Goal: Task Accomplishment & Management: Use online tool/utility

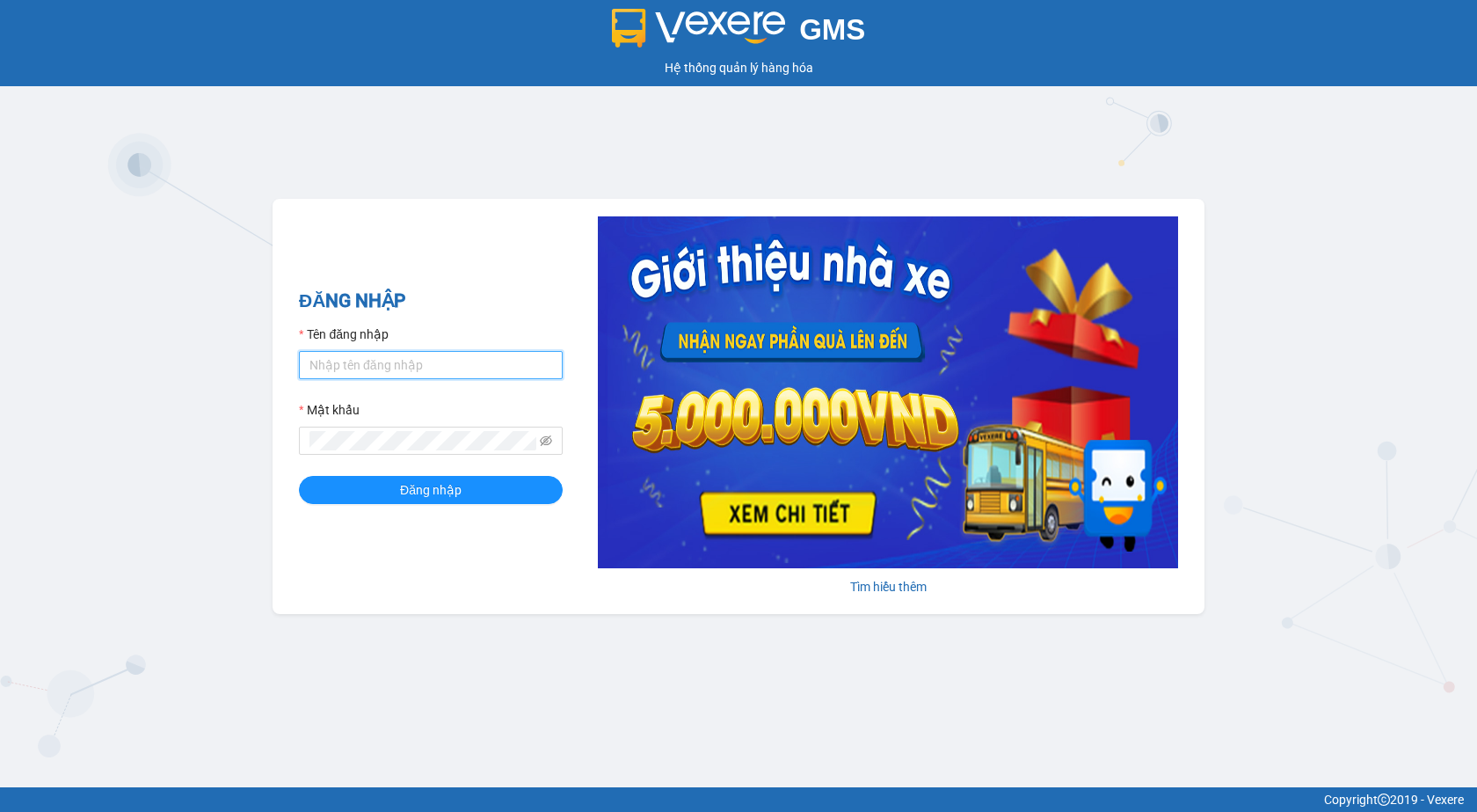
click at [389, 359] on input "Tên đăng nhập" at bounding box center [430, 365] width 264 height 28
type input "nhansu3.petrobp"
drag, startPoint x: 359, startPoint y: 372, endPoint x: 275, endPoint y: 376, distance: 84.1
click at [286, 355] on div "ĐĂNG NHẬP Tên đăng nhập nhansu3.petrobp Mật khẩu Đăng nhập Tìm hiểu thêm" at bounding box center [739, 406] width 932 height 415
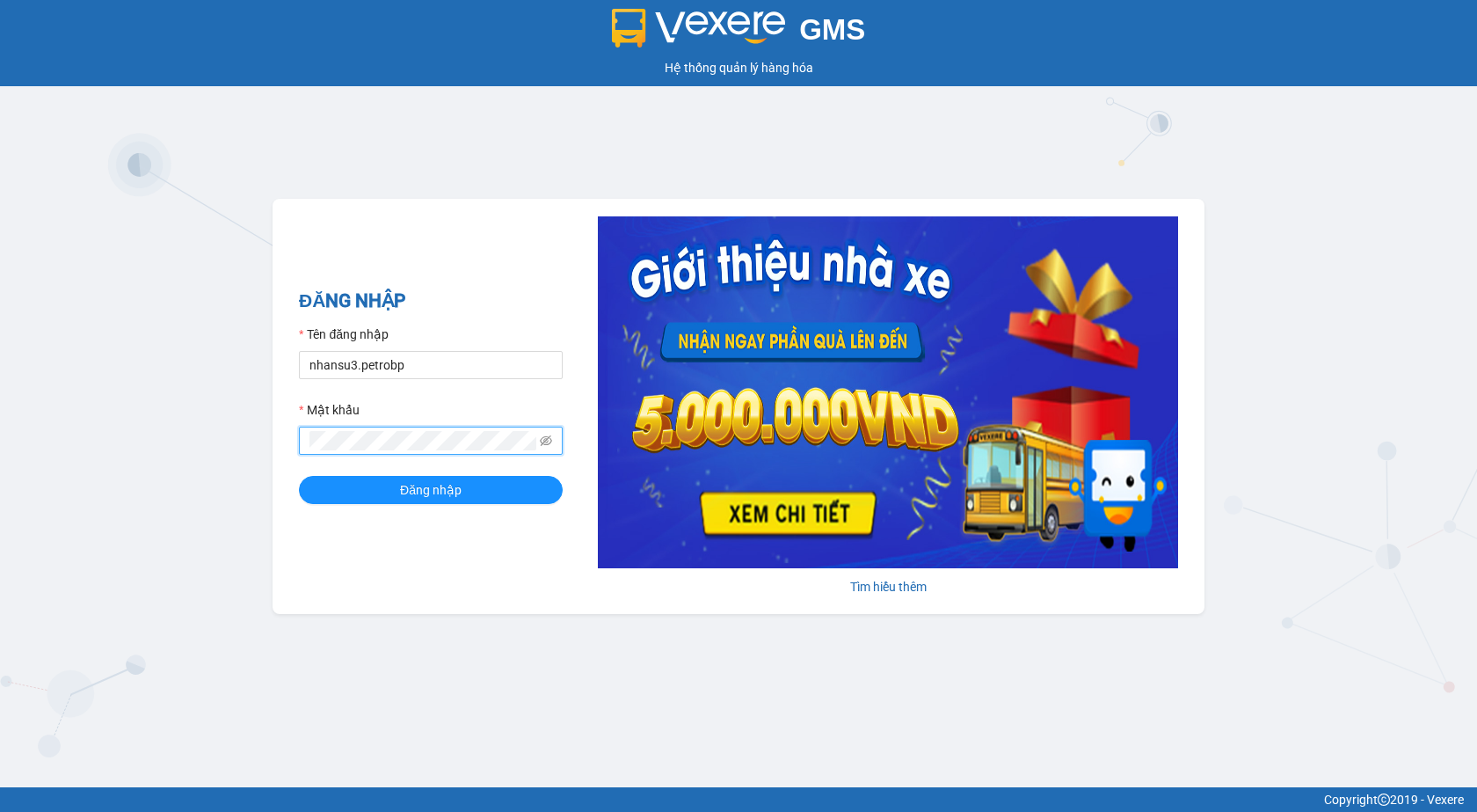
click at [299, 476] on button "Đăng nhập" at bounding box center [430, 490] width 264 height 28
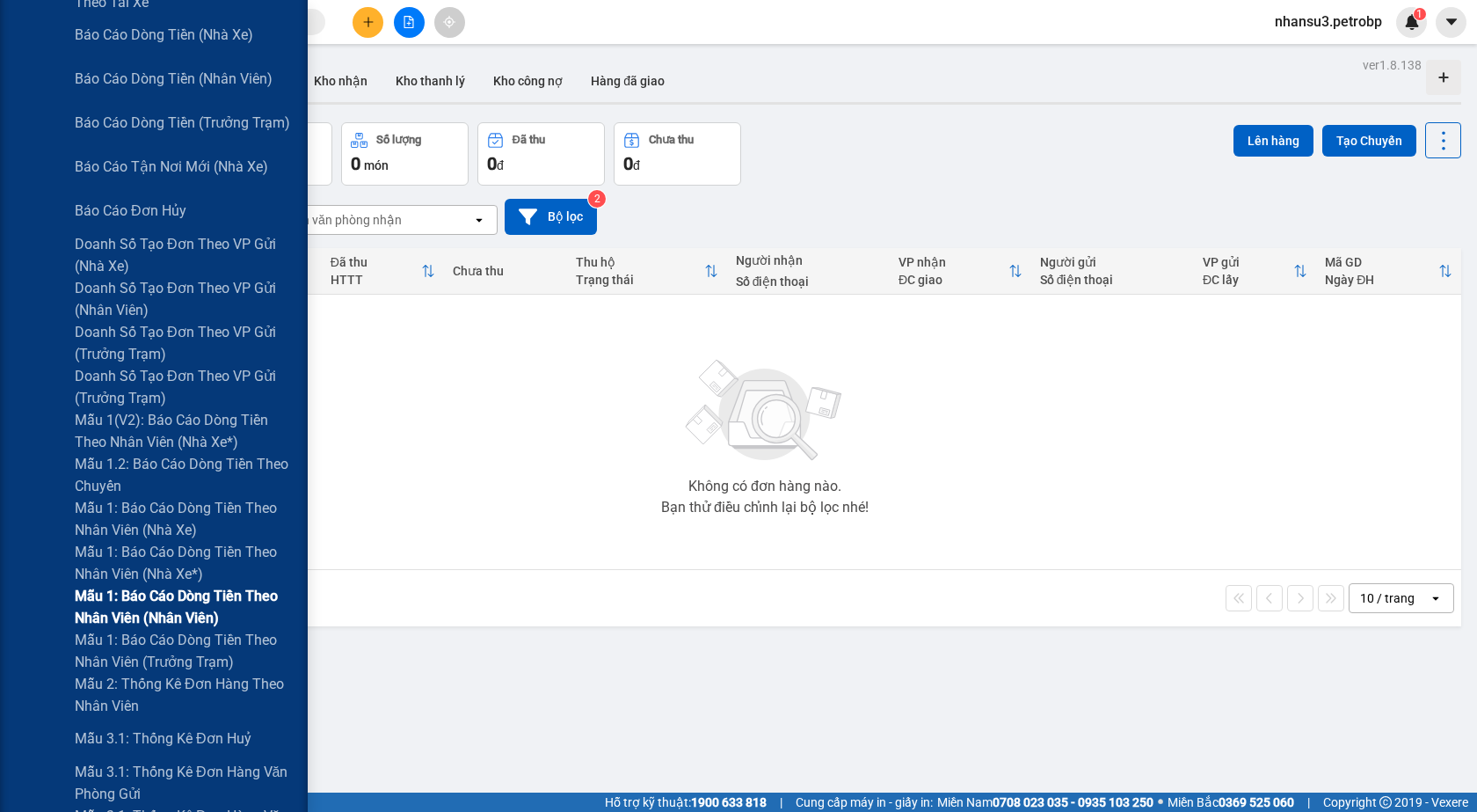
scroll to position [703, 0]
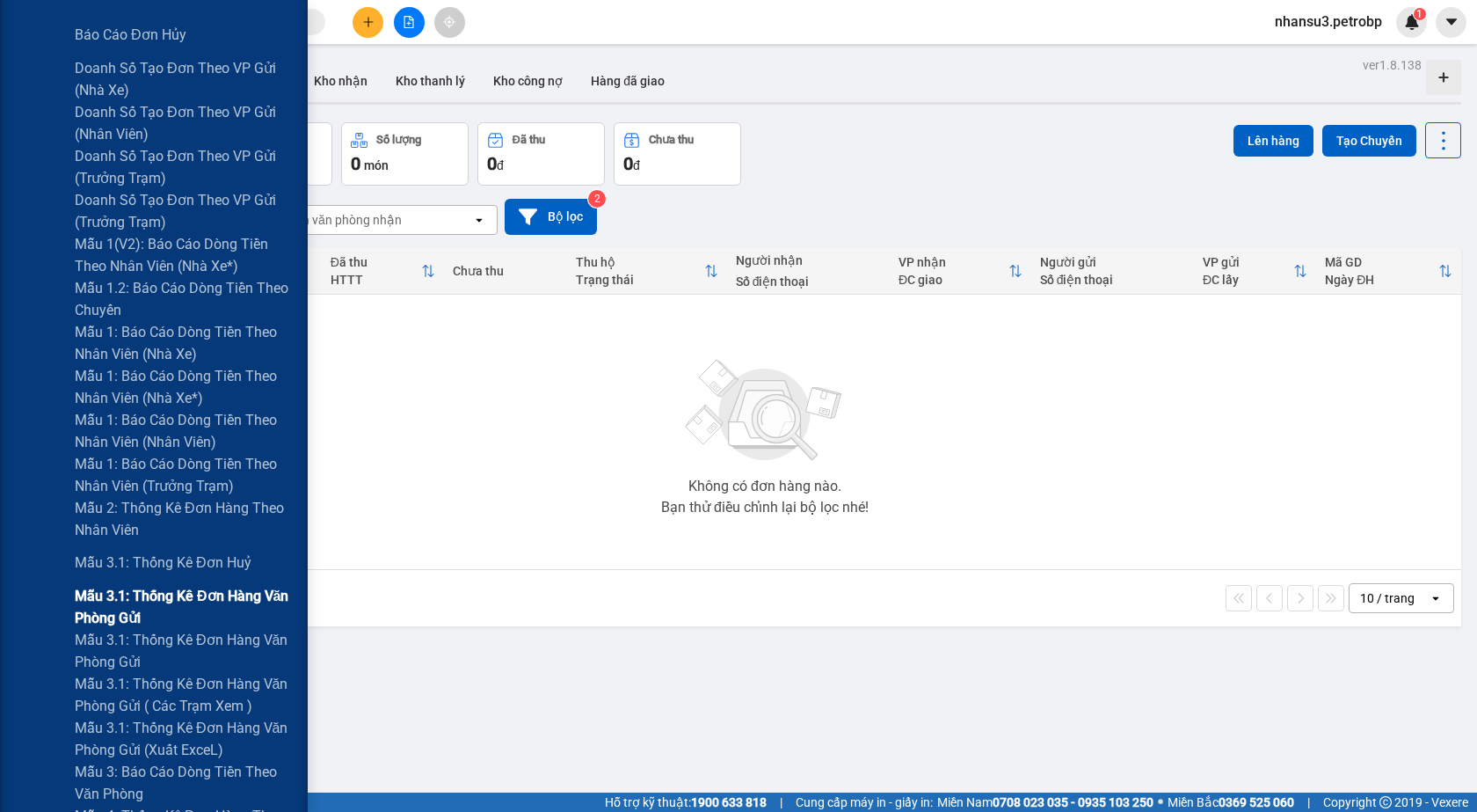
click at [170, 600] on span "Mẫu 3.1: Thống kê đơn hàng văn phòng gửi" at bounding box center [185, 606] width 220 height 44
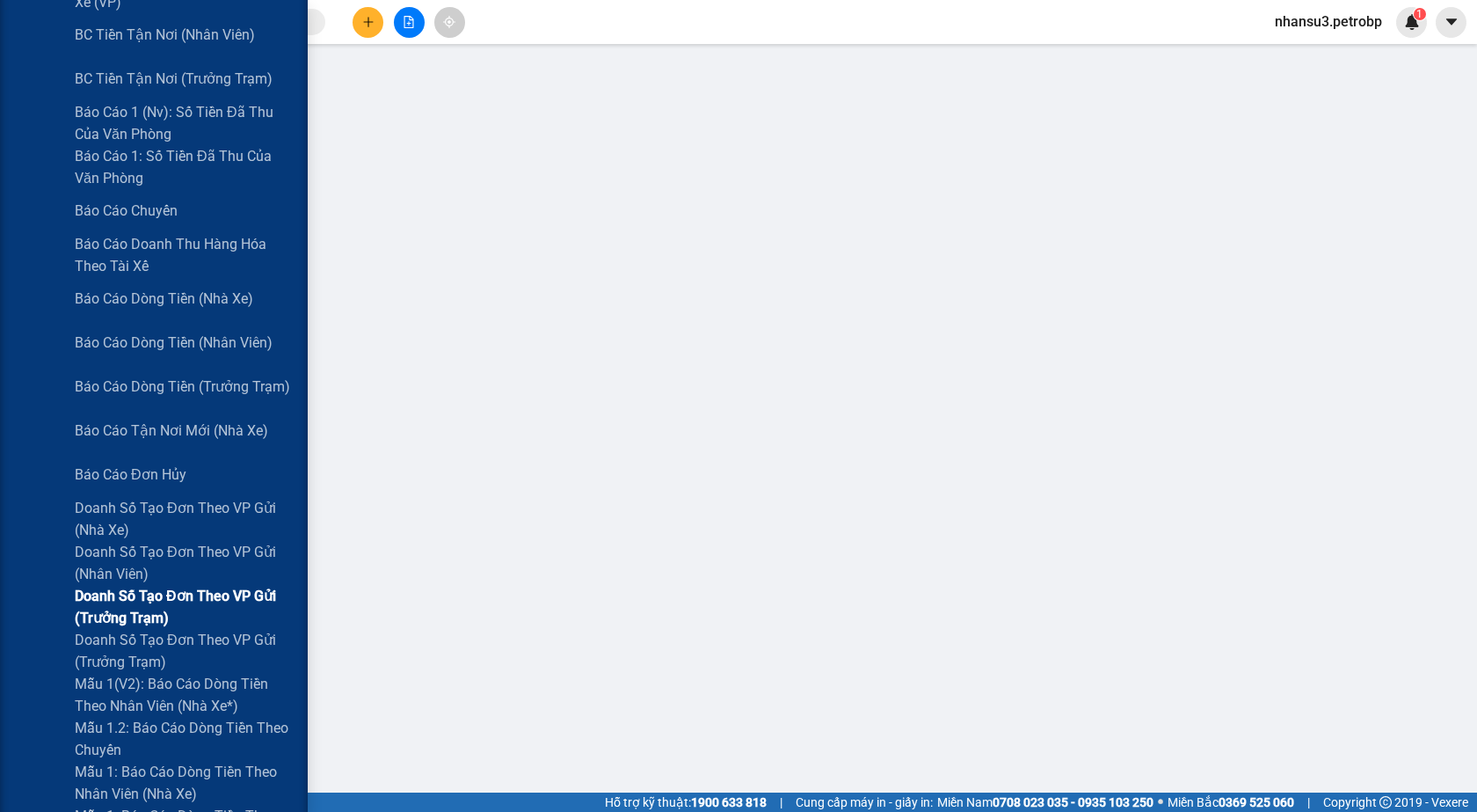
scroll to position [703, 0]
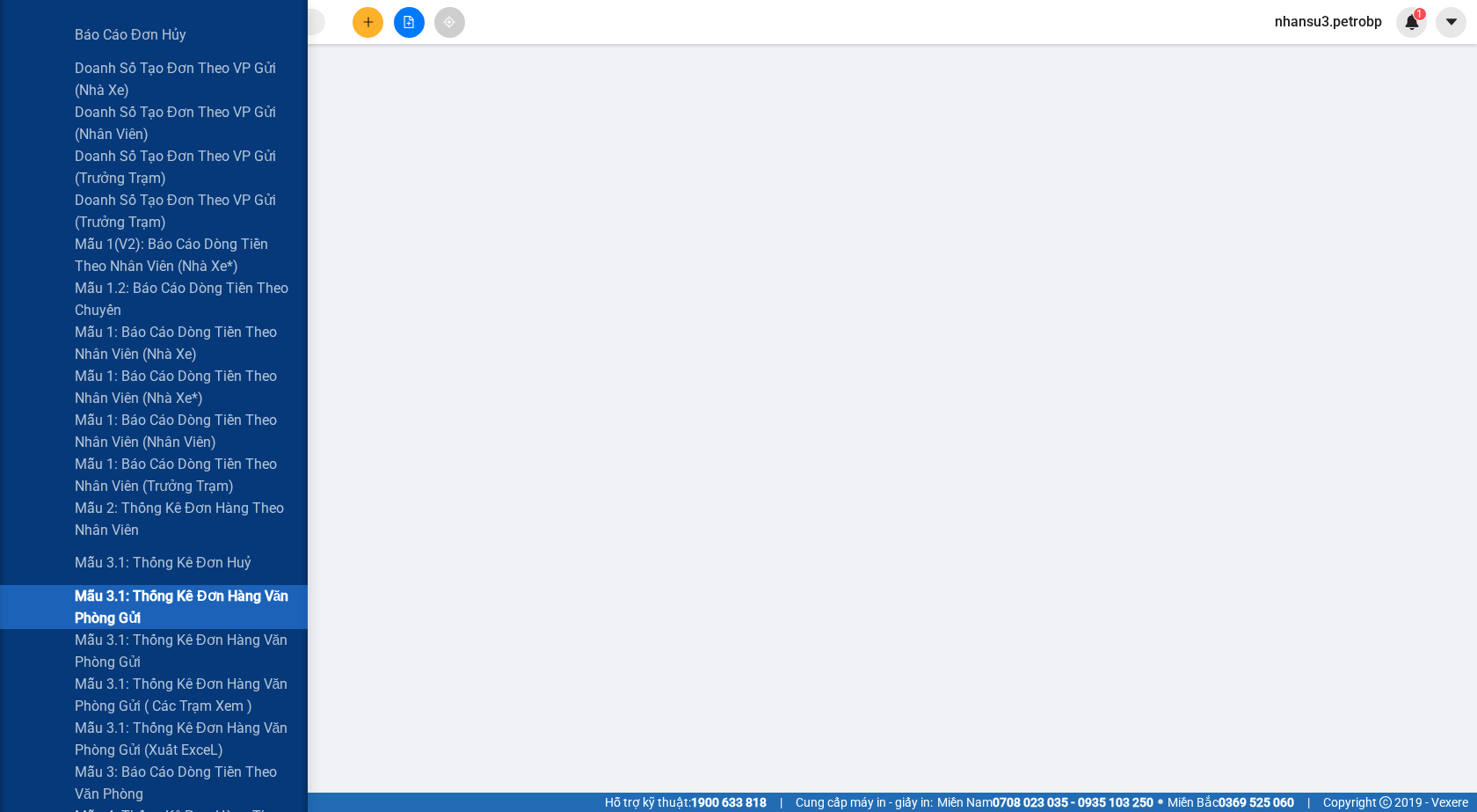
click at [194, 603] on span "Mẫu 3.1: Thống kê đơn hàng văn phòng gửi" at bounding box center [185, 606] width 220 height 44
click at [223, 638] on span "Mẫu 3.1: Thống kê đơn hàng văn phòng gửi" at bounding box center [185, 651] width 220 height 44
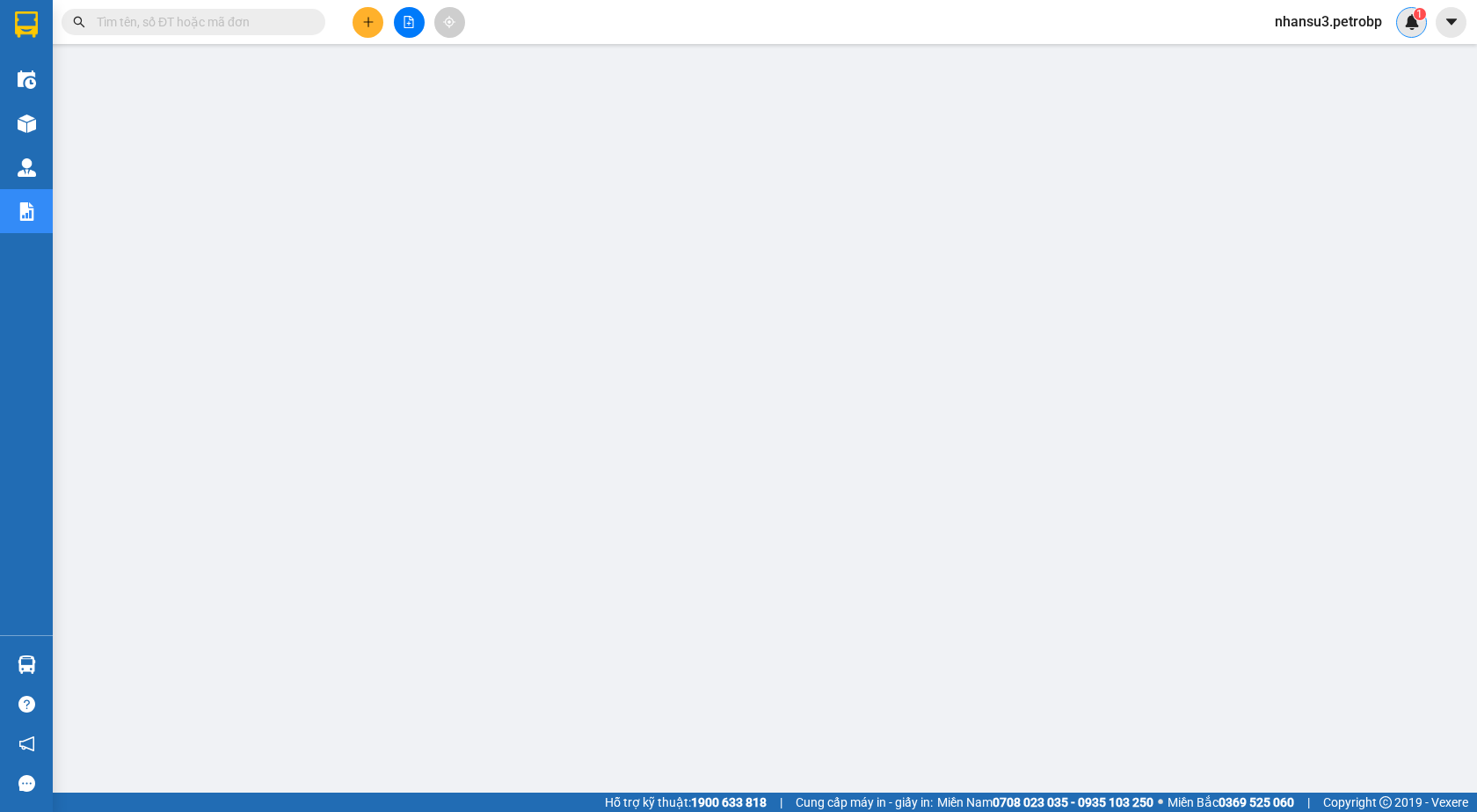
click at [1410, 22] on img at bounding box center [1413, 22] width 16 height 16
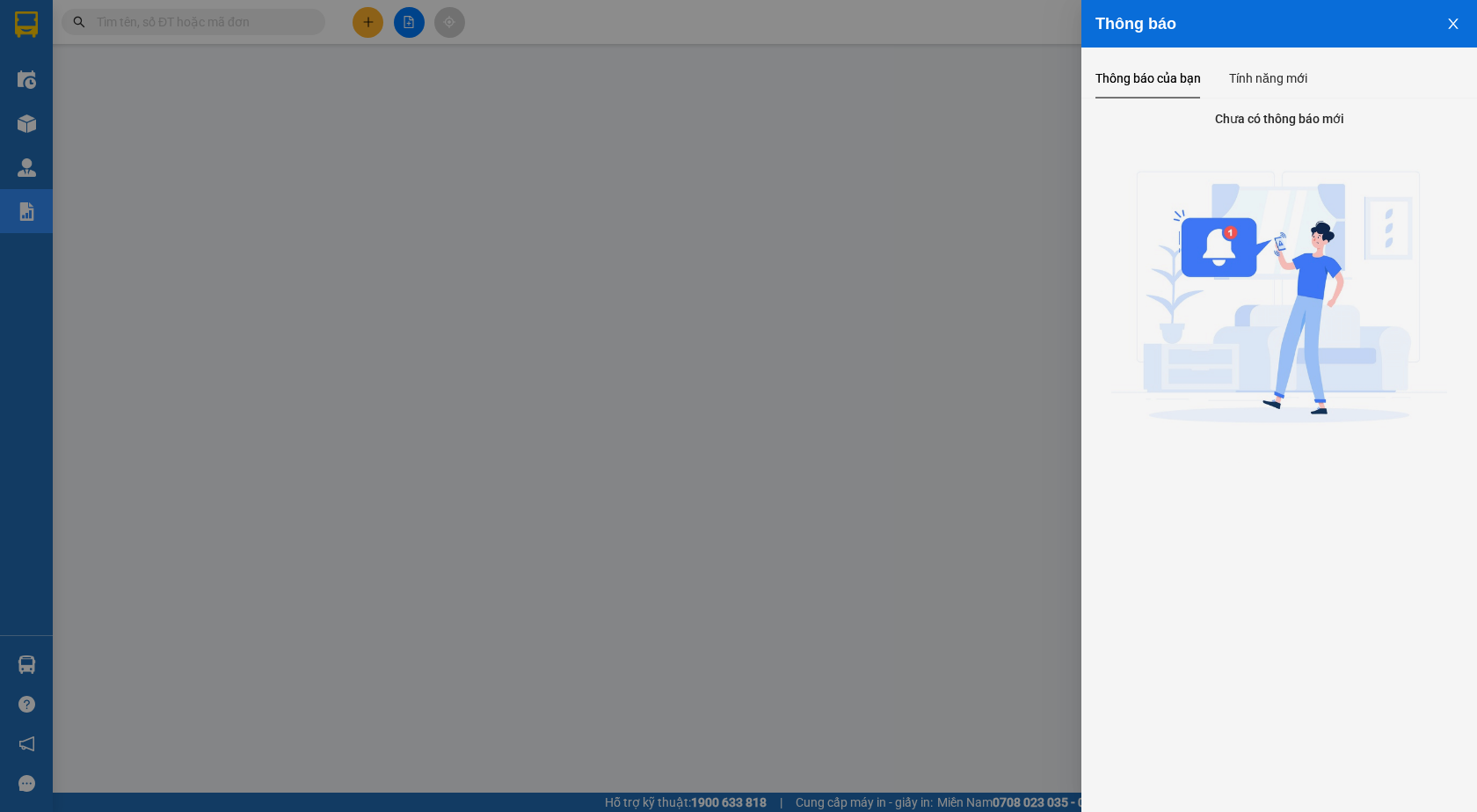
click at [1457, 20] on icon "close" at bounding box center [1453, 24] width 10 height 11
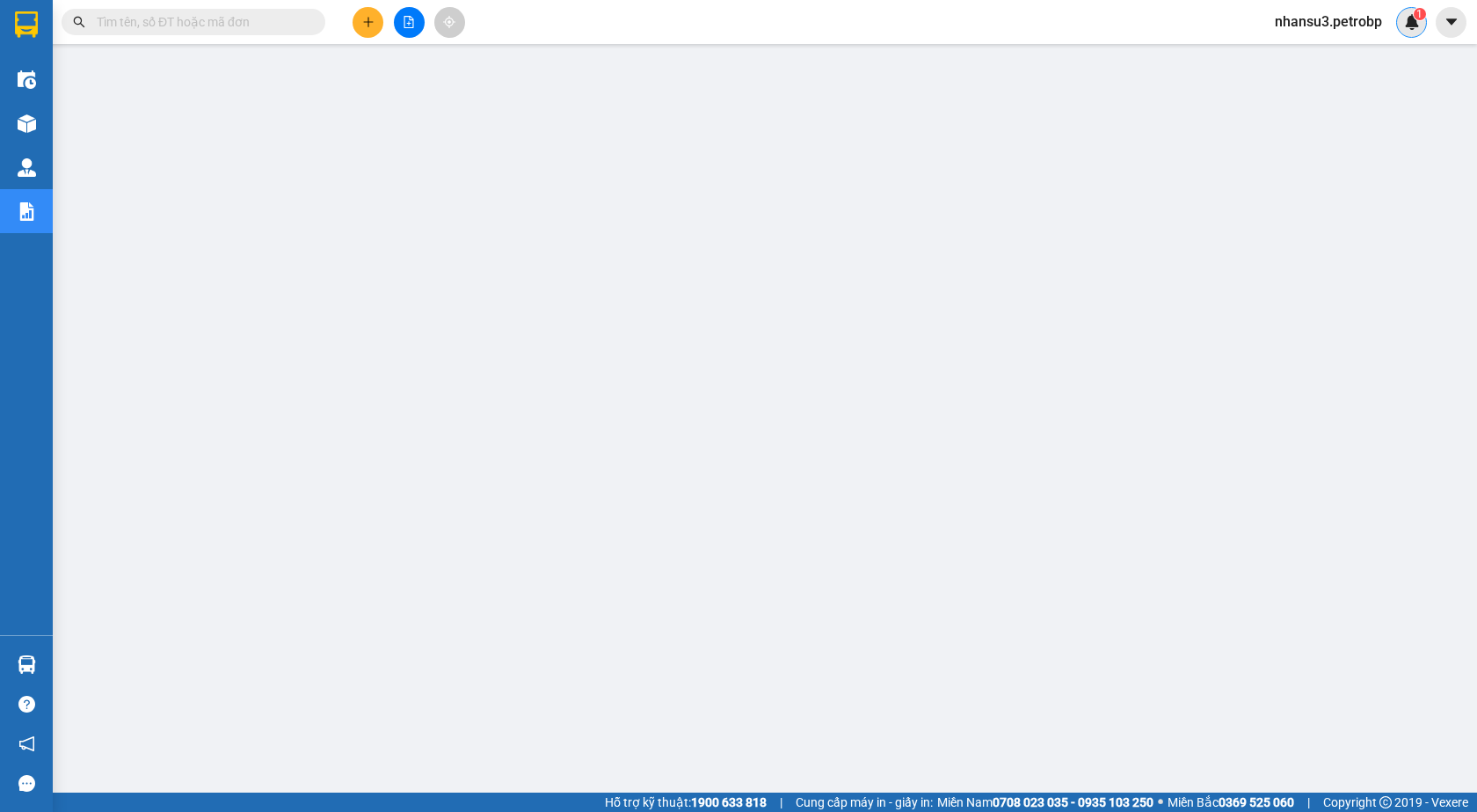
click at [1408, 24] on img at bounding box center [1413, 22] width 16 height 16
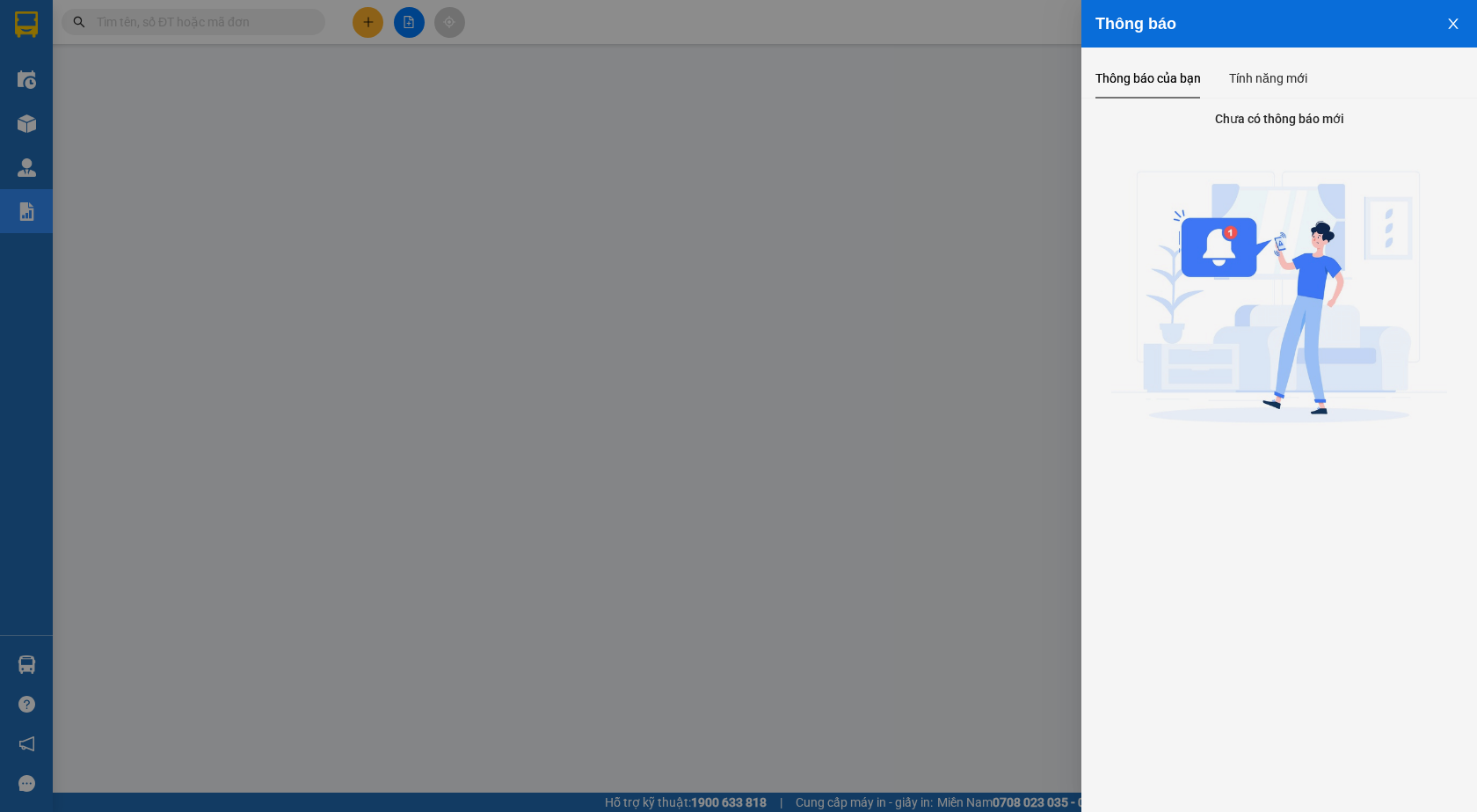
click at [1456, 25] on icon "close" at bounding box center [1453, 24] width 14 height 14
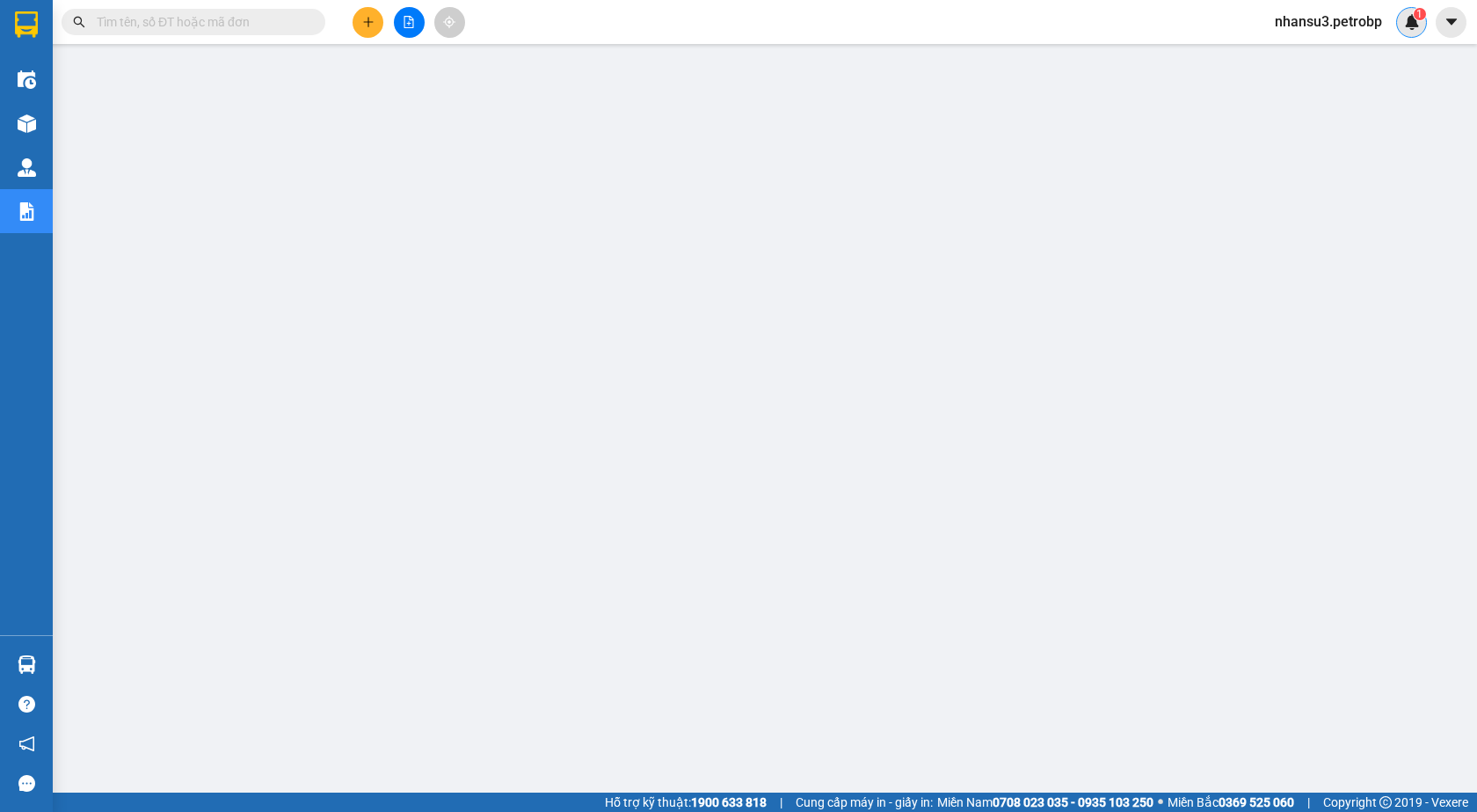
click at [1407, 28] on img at bounding box center [1413, 22] width 16 height 16
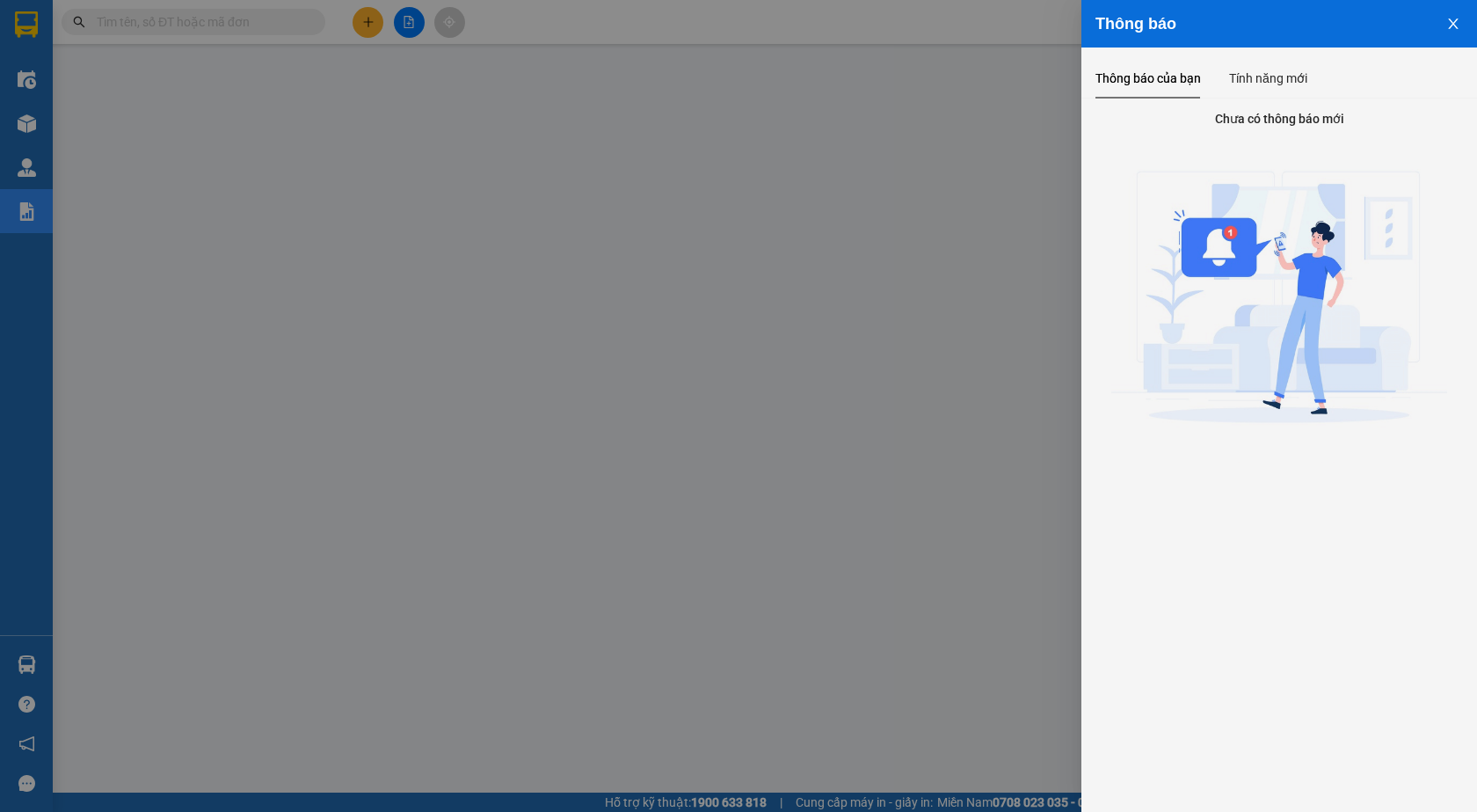
click at [1459, 20] on icon "close" at bounding box center [1453, 24] width 14 height 14
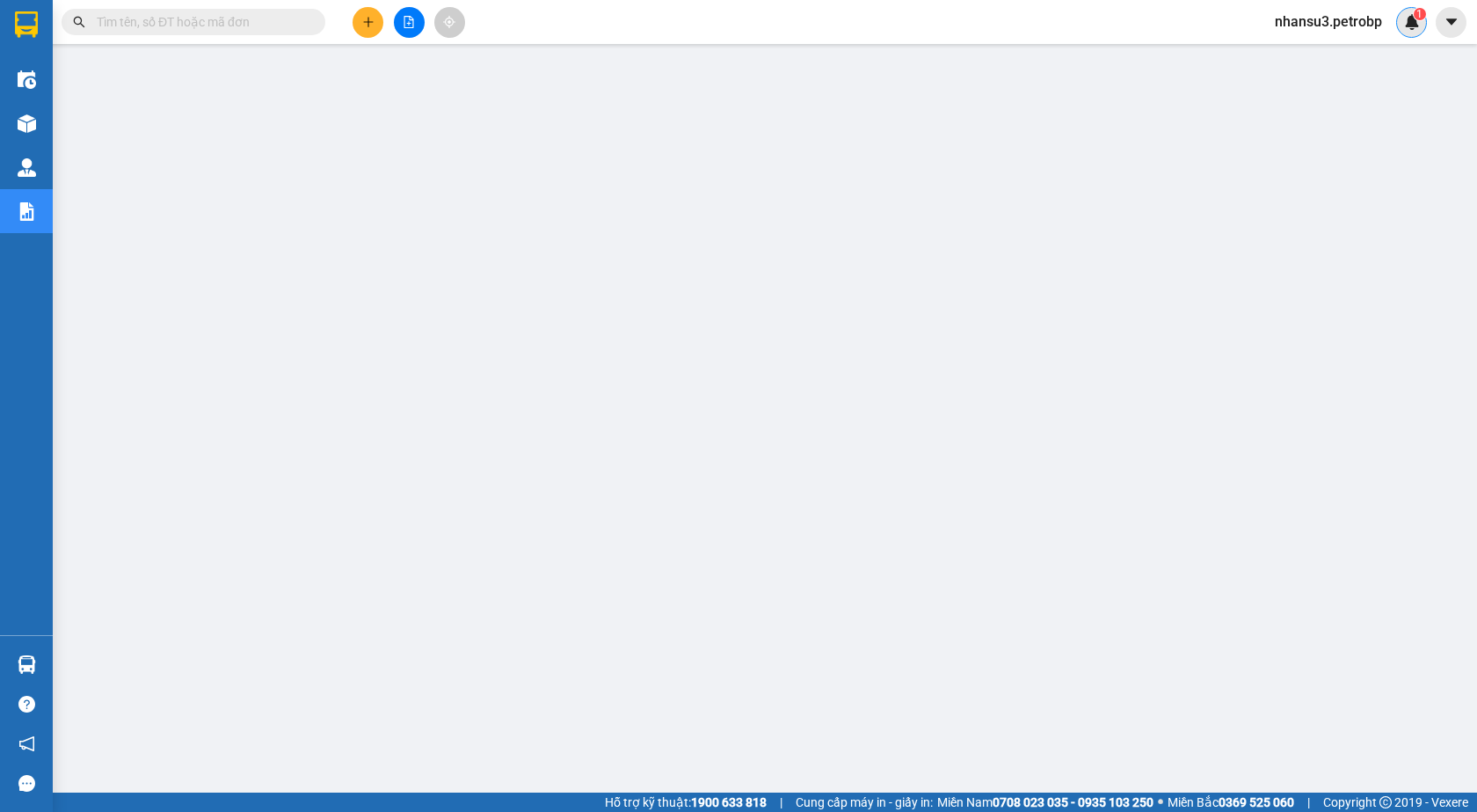
click at [1402, 22] on div "1" at bounding box center [1412, 22] width 31 height 31
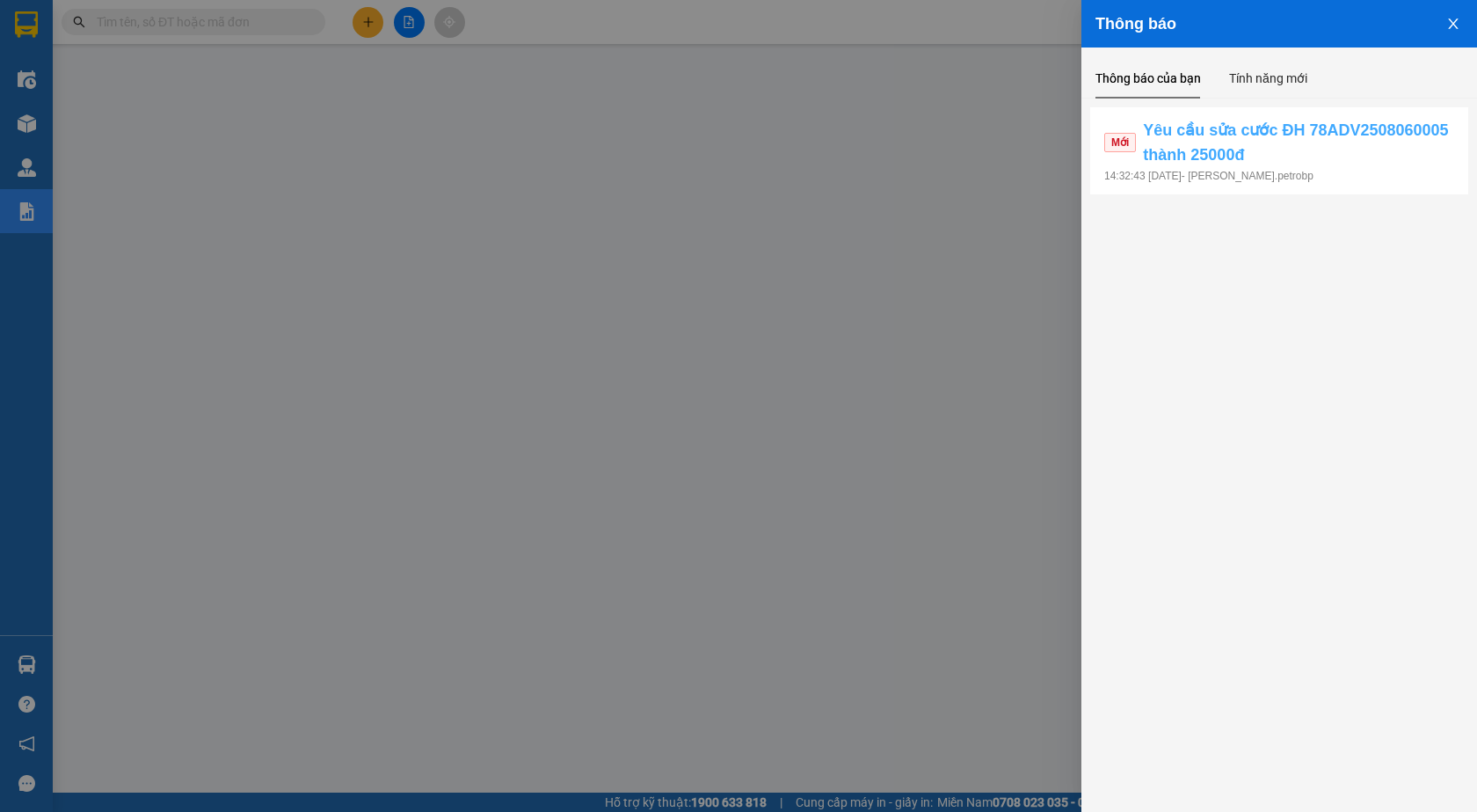
click at [1209, 141] on span "Yêu cầu sửa cước ĐH 78ADV2508060005 thành 25000đ" at bounding box center [1299, 142] width 312 height 50
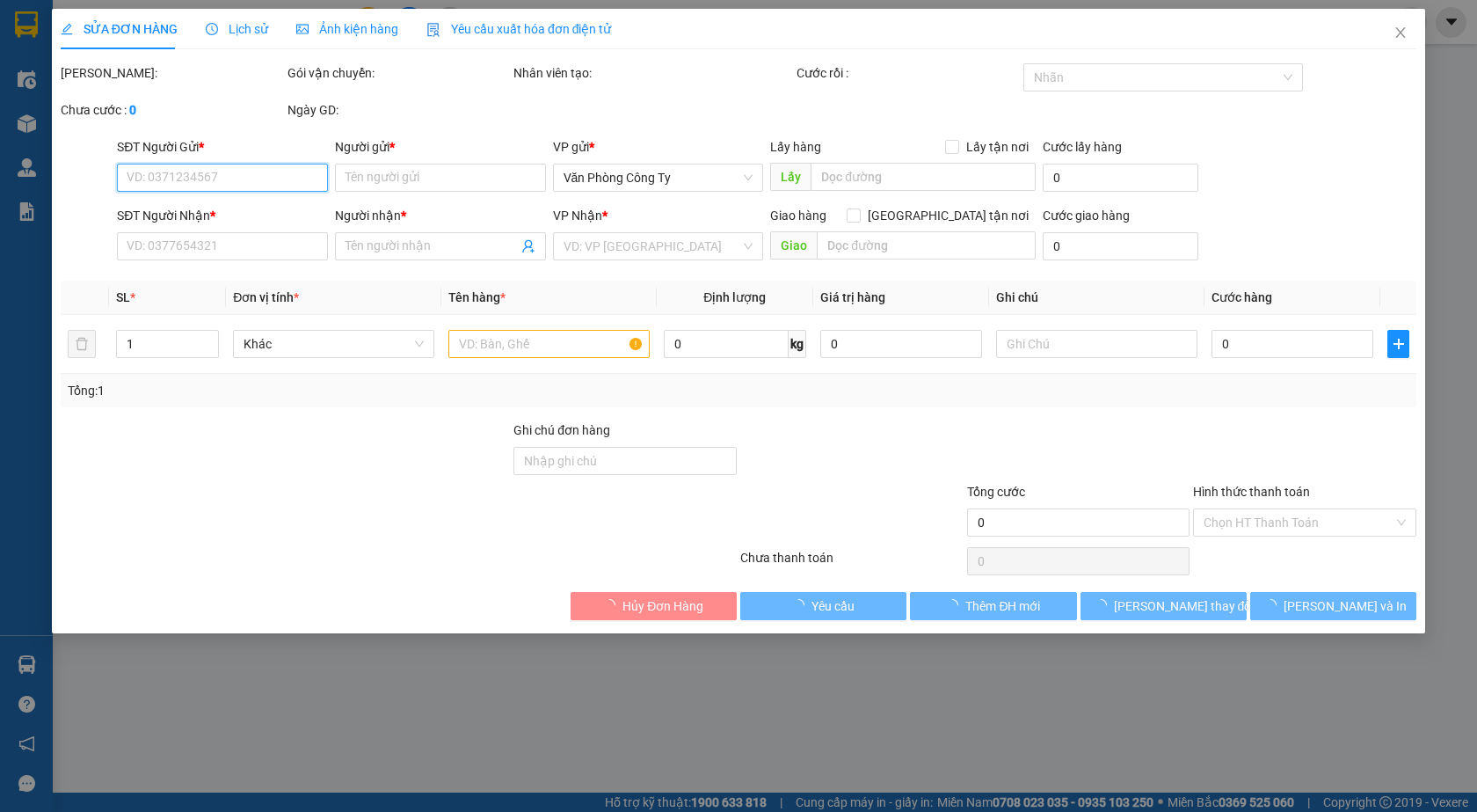
type input "0902868672"
type input "HẰNG"
type input "0909500138"
type input "NHUNG"
checkbox input "true"
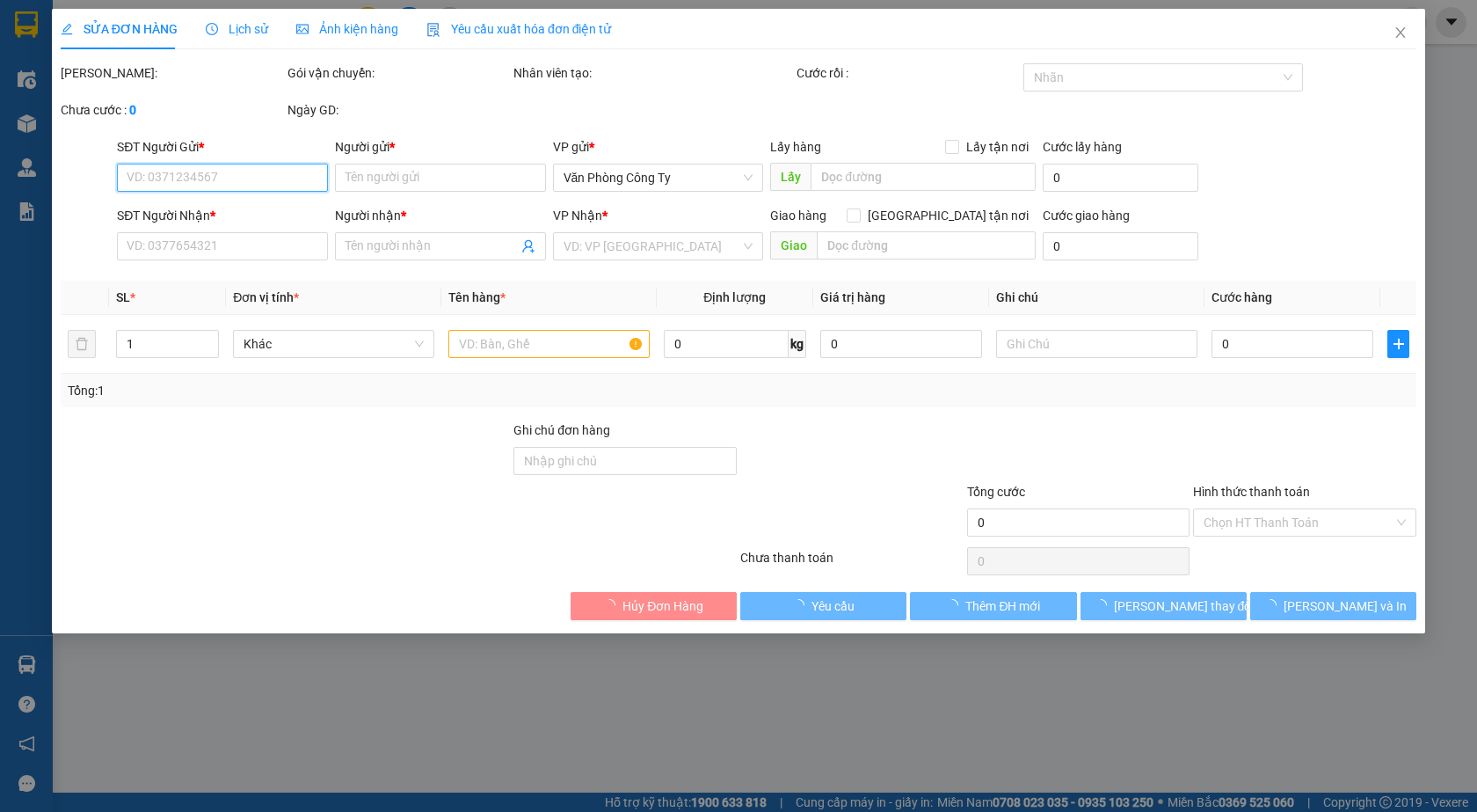
type input "828 PHÚ RIỀNG ĐỎ"
type input "15.000"
type input "55.000"
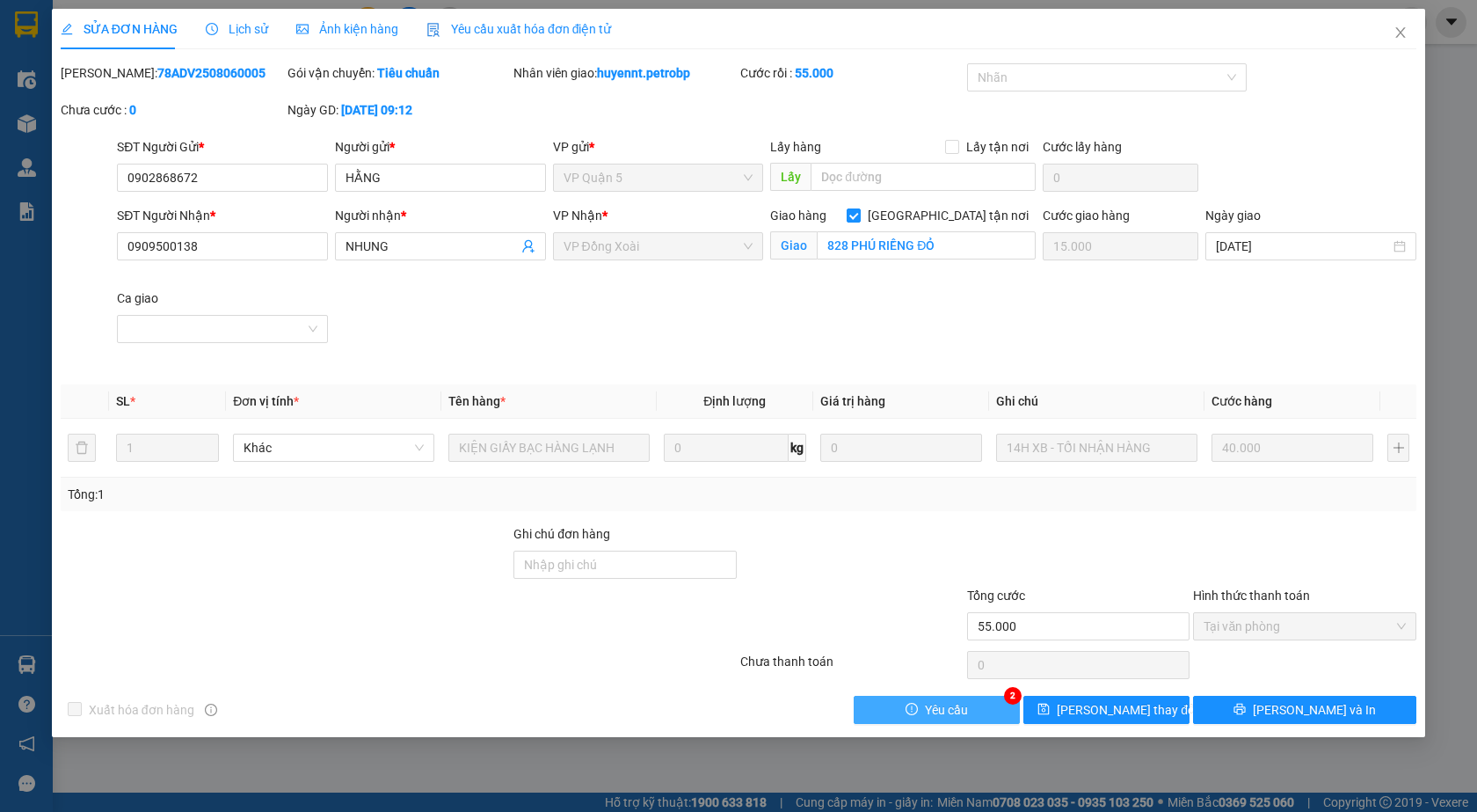
click at [927, 704] on span "Yêu cầu" at bounding box center [947, 710] width 44 height 20
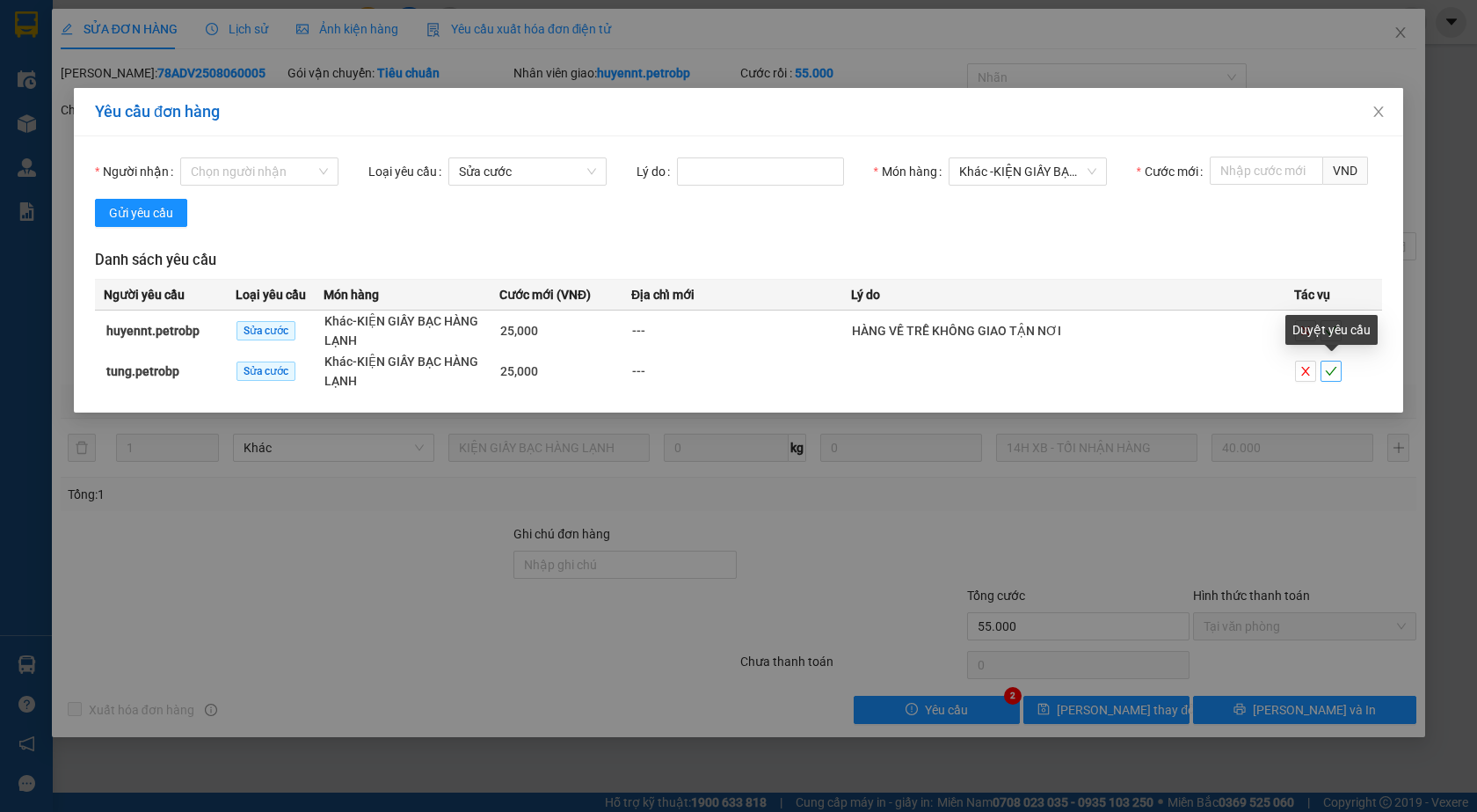
click at [1330, 372] on icon "check" at bounding box center [1332, 371] width 12 height 12
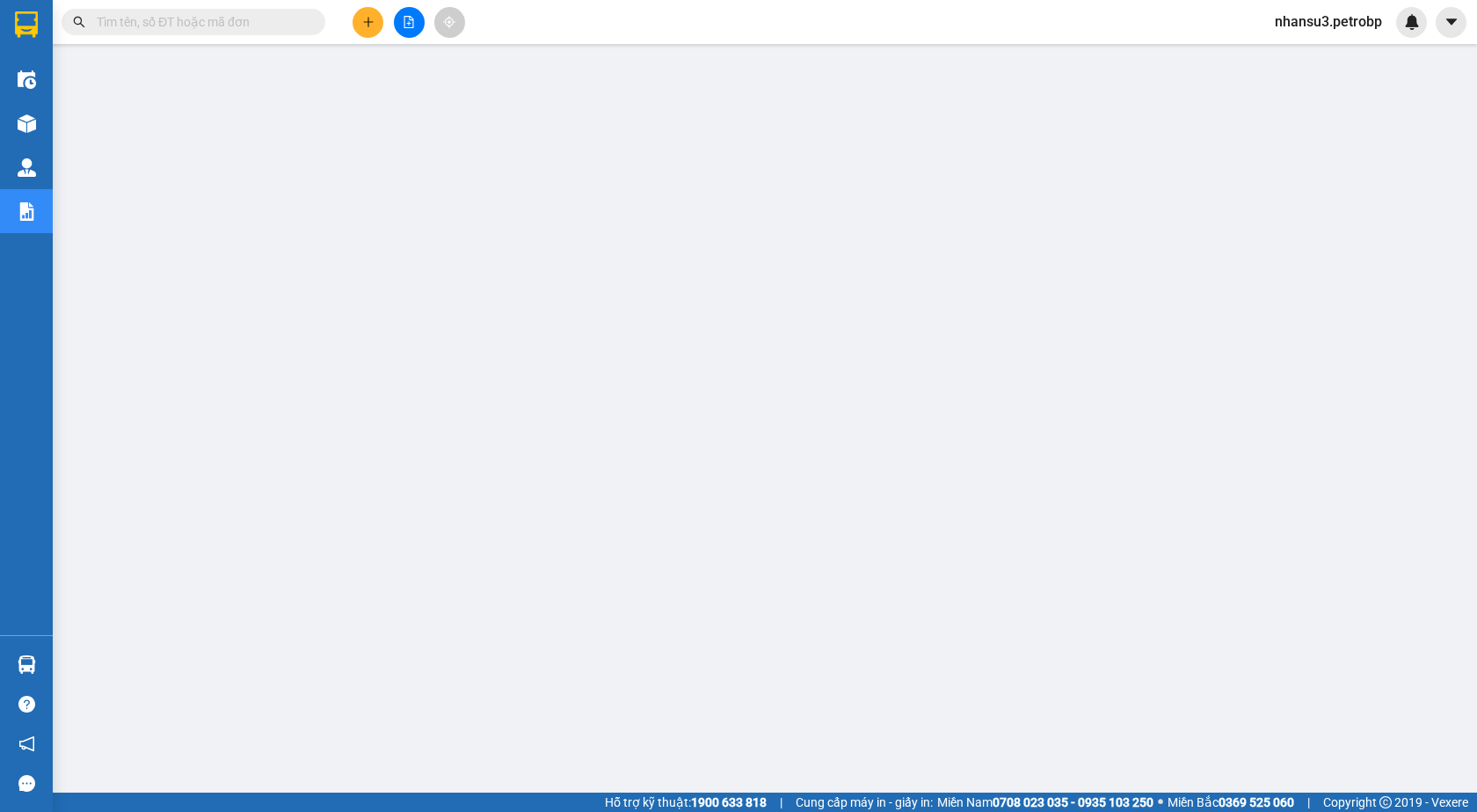
click at [1274, 21] on span "nhansu3.petrobp" at bounding box center [1329, 22] width 136 height 22
